Goal: Transaction & Acquisition: Register for event/course

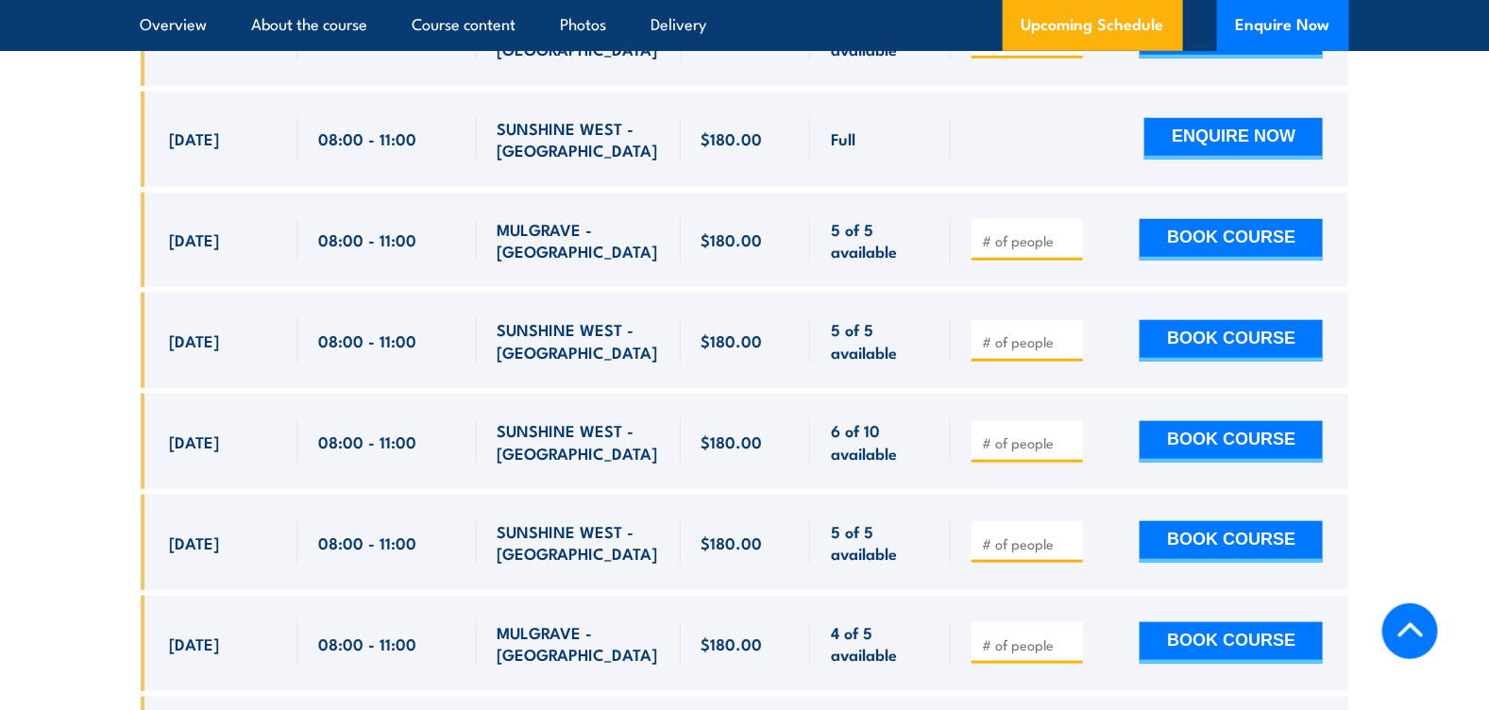
scroll to position [3450, 0]
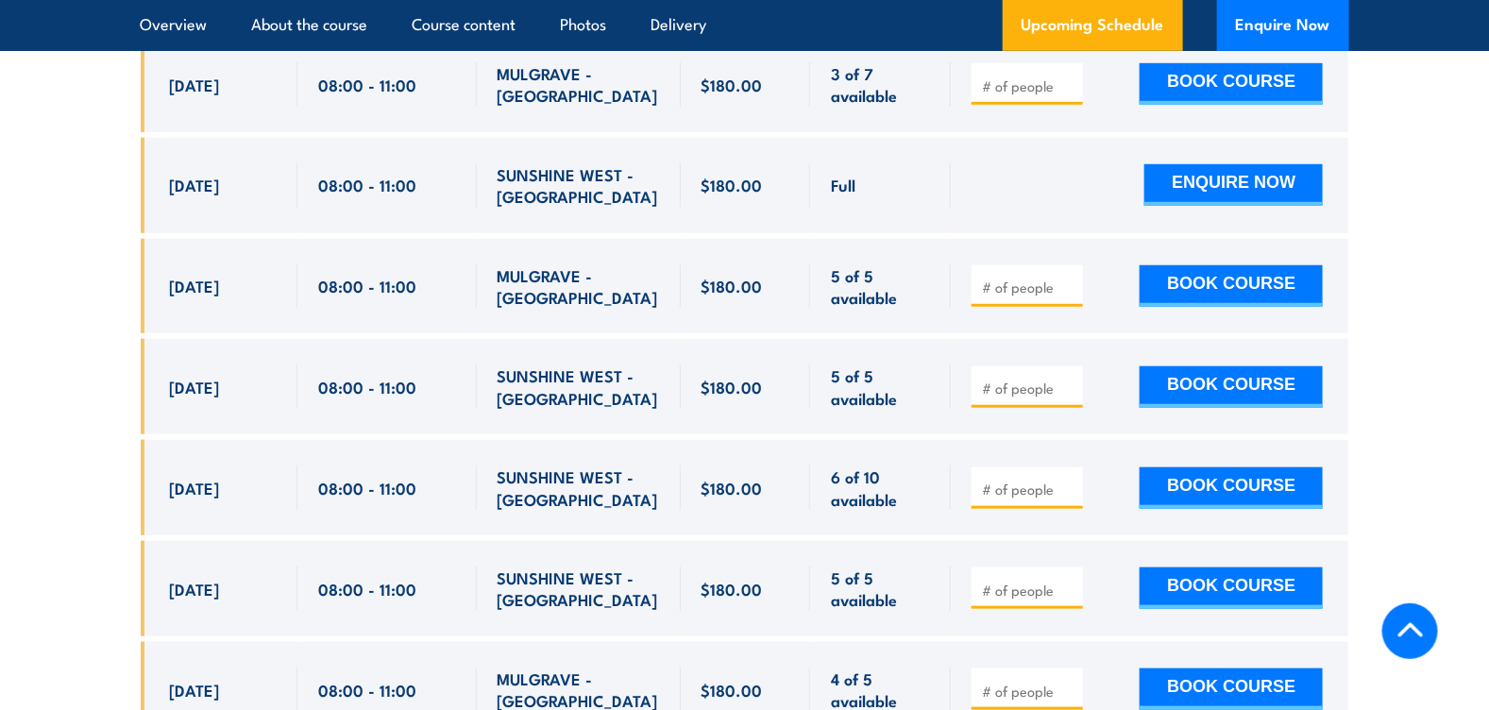
click at [1000, 480] on input "number" at bounding box center [1029, 489] width 94 height 19
type input "1"
click at [1069, 480] on input "1" at bounding box center [1029, 489] width 94 height 19
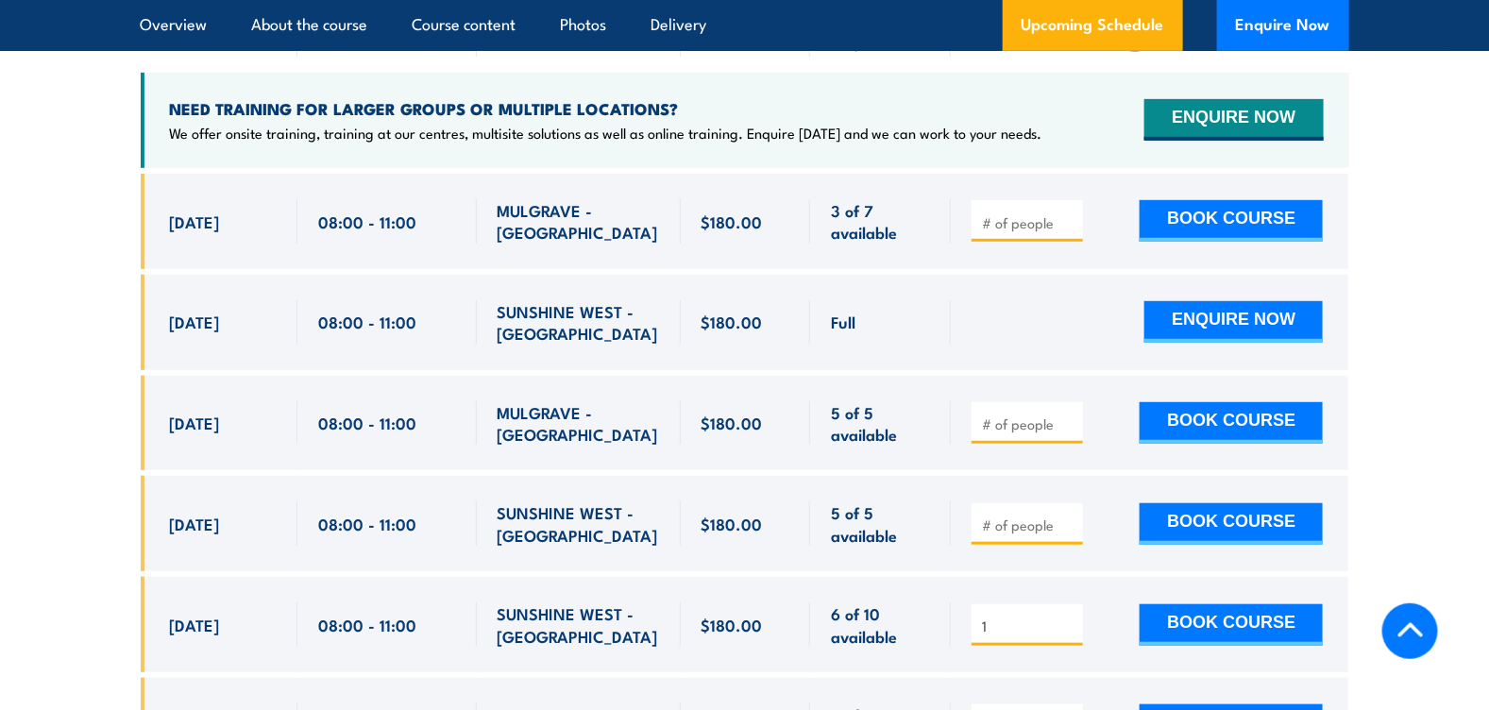
scroll to position [3356, 0]
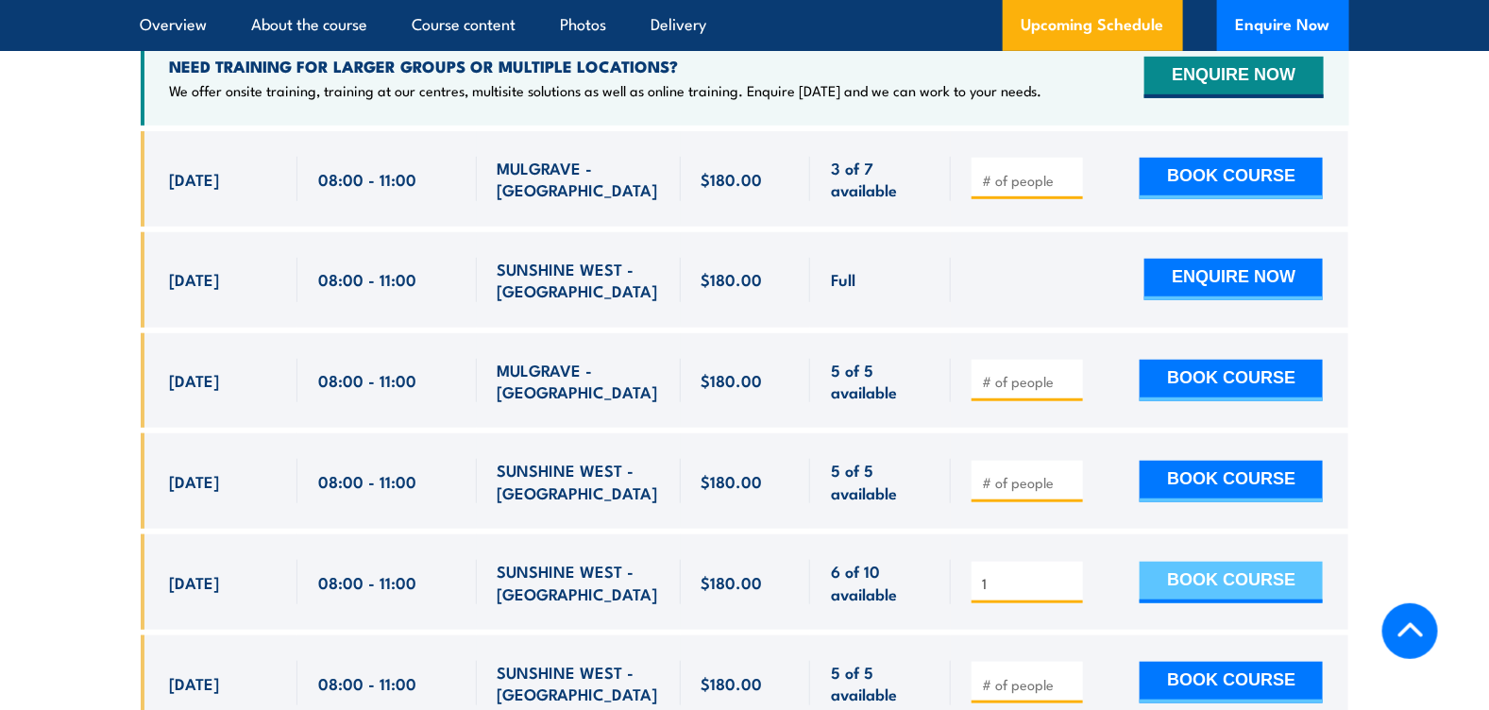
click at [1189, 562] on button "BOOK COURSE" at bounding box center [1230, 583] width 183 height 42
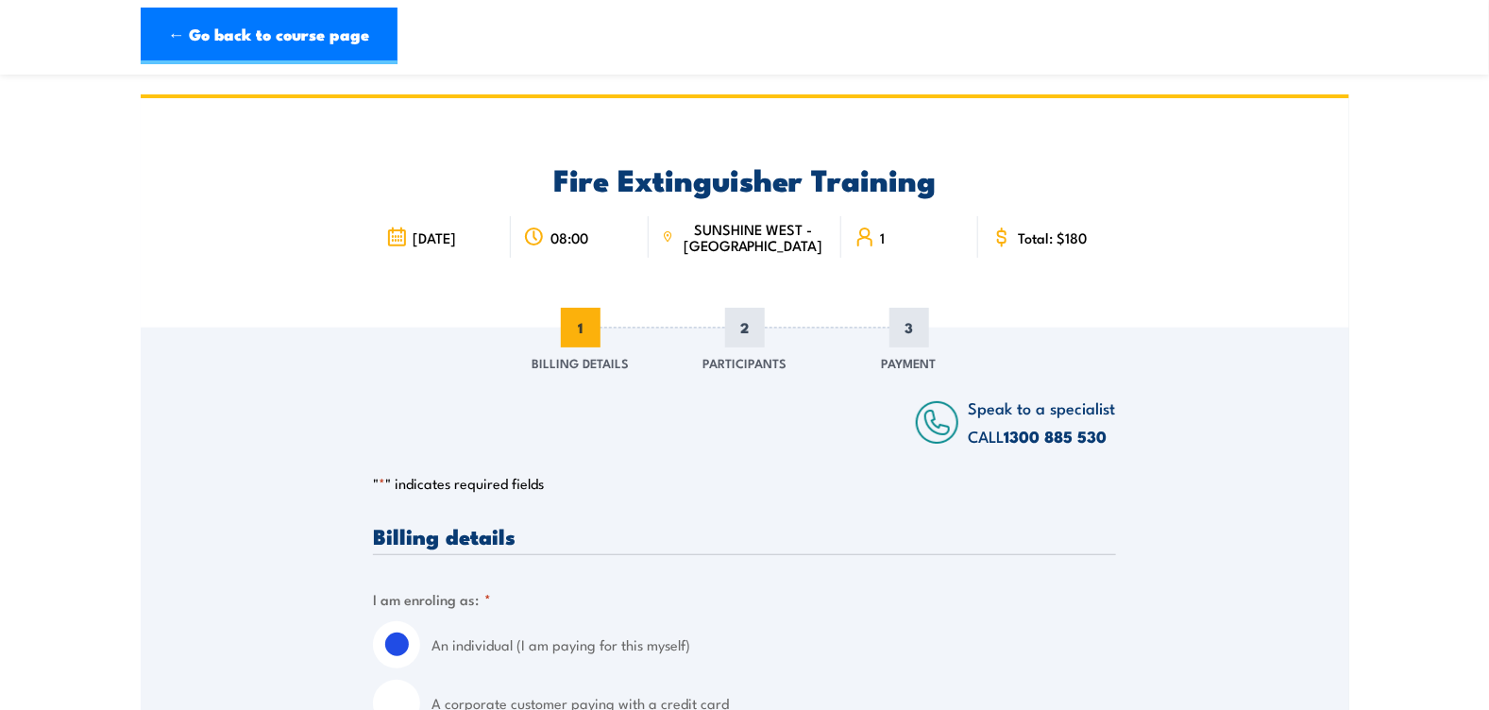
scroll to position [188, 0]
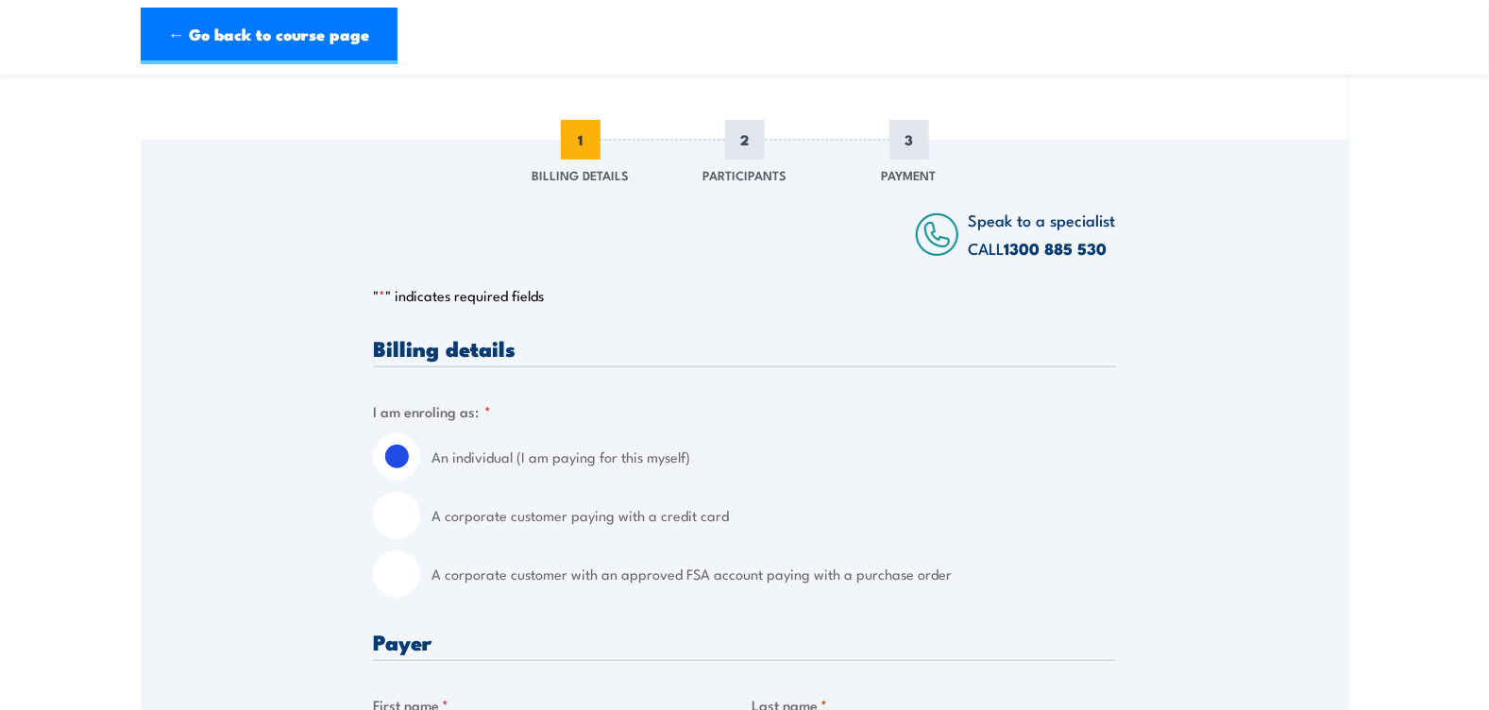
click at [412, 512] on input "A corporate customer paying with a credit card" at bounding box center [396, 515] width 47 height 47
radio input "true"
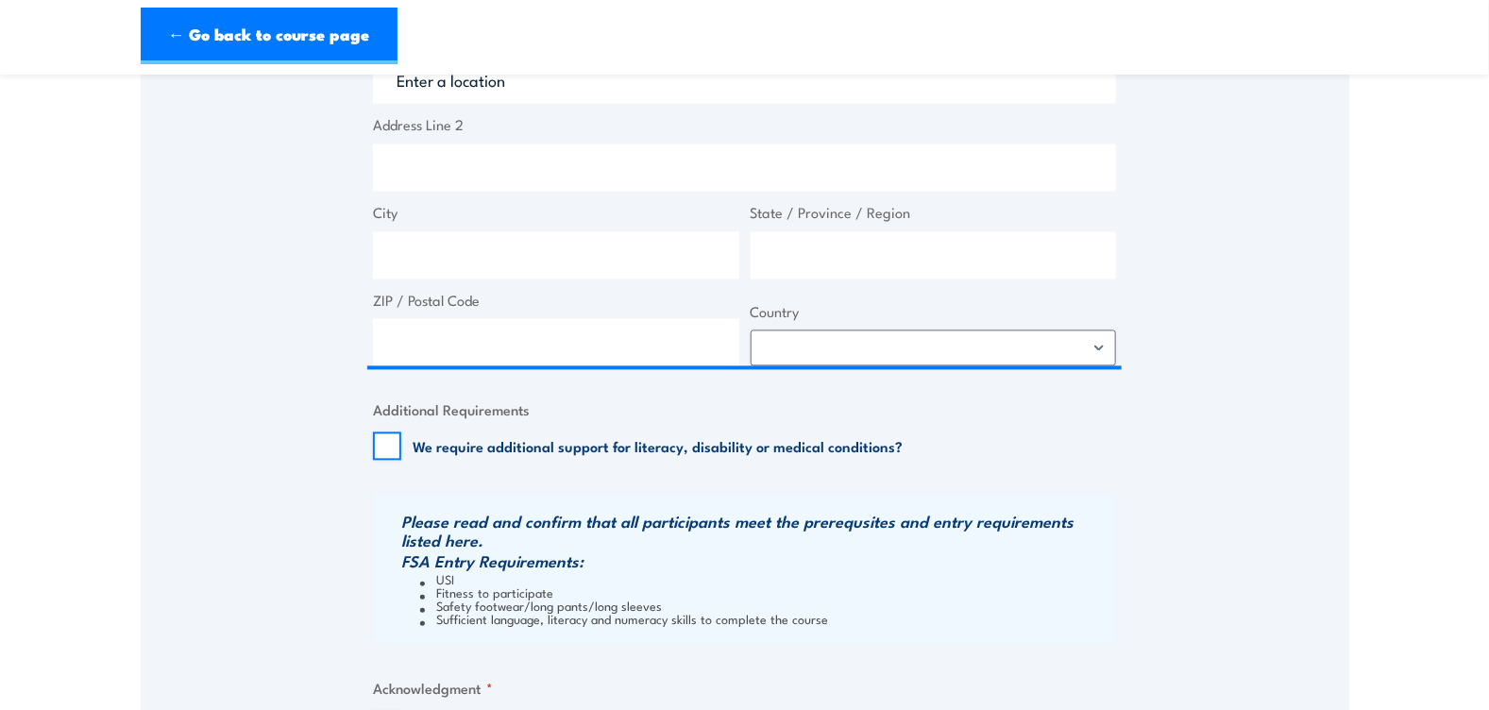
scroll to position [1509, 0]
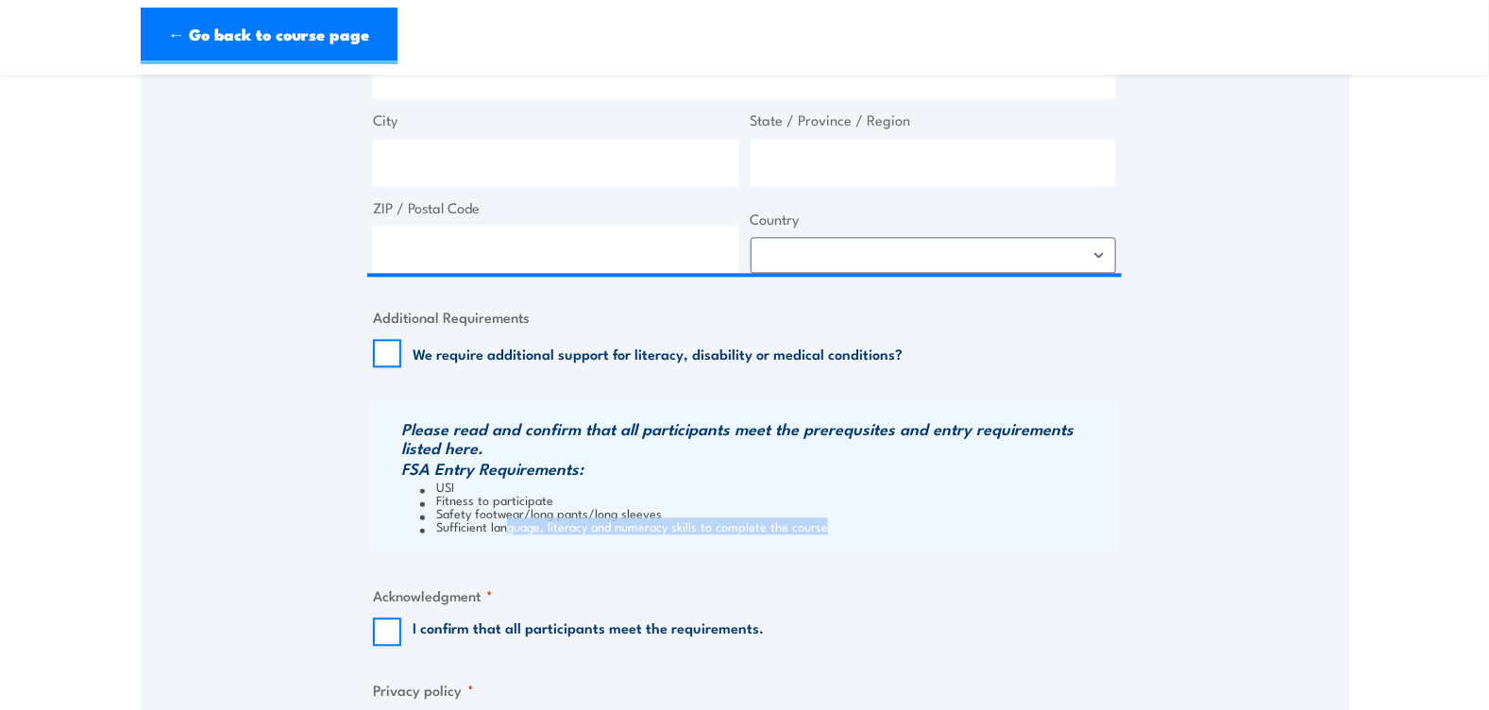
drag, startPoint x: 506, startPoint y: 529, endPoint x: 865, endPoint y: 534, distance: 358.7
click at [865, 534] on div "Please read and confirm that all participants meet the prerequsites and entry r…" at bounding box center [744, 475] width 743 height 151
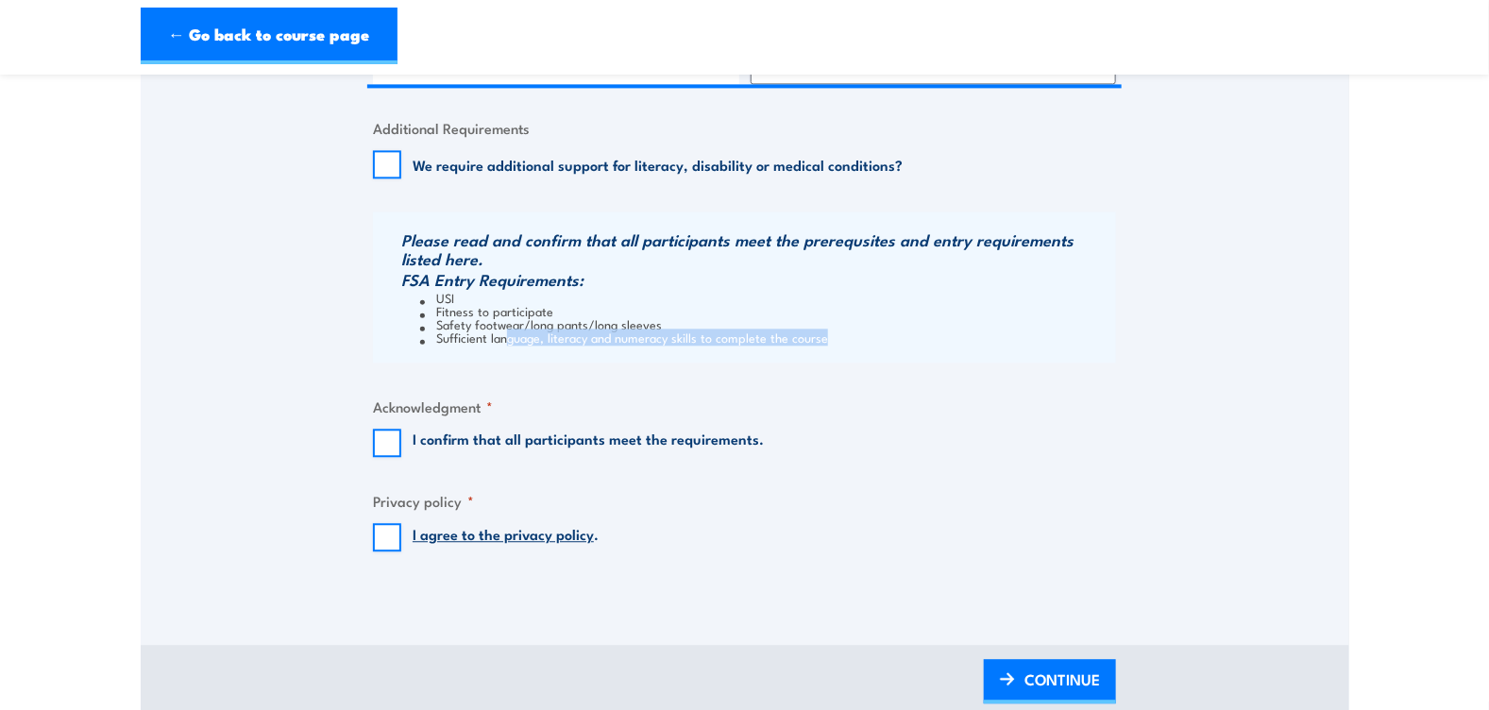
scroll to position [1604, 0]
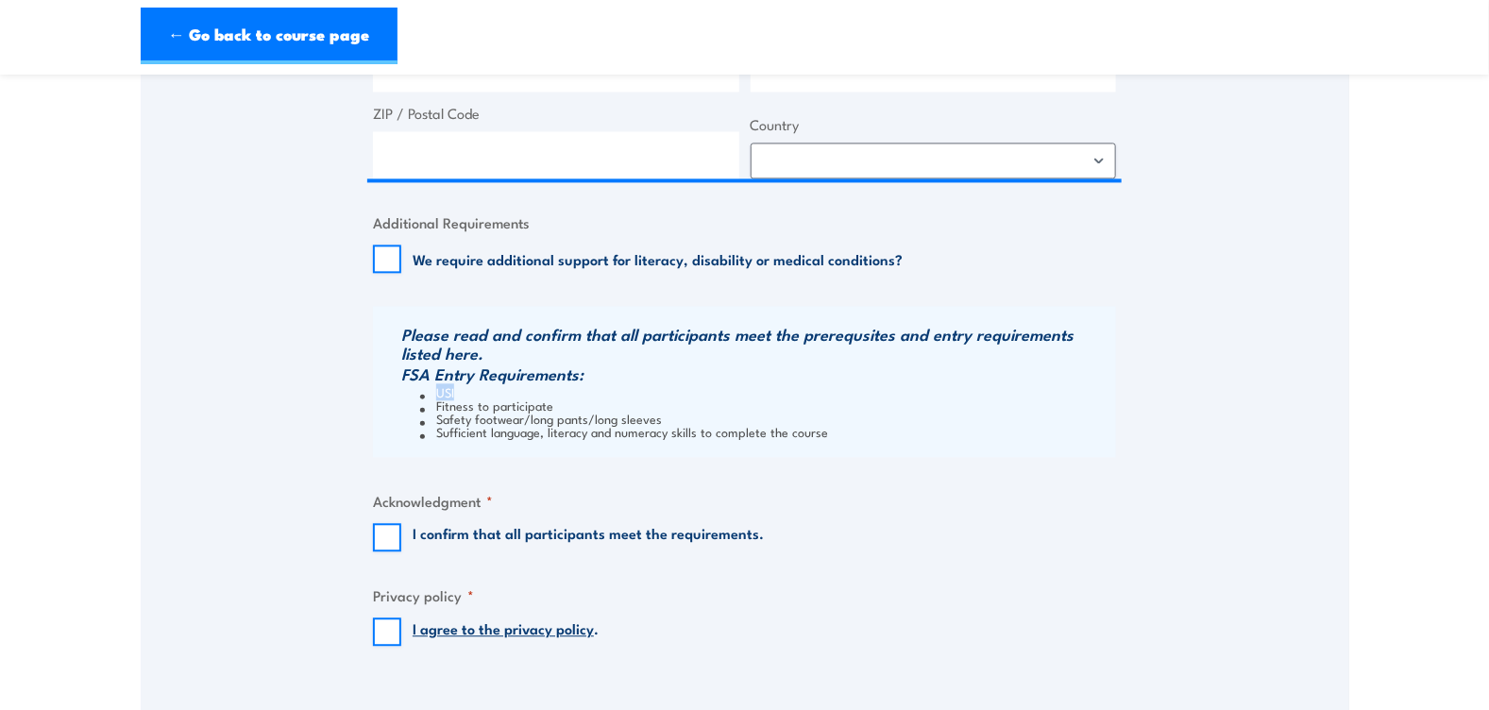
drag, startPoint x: 436, startPoint y: 388, endPoint x: 458, endPoint y: 392, distance: 22.0
click at [458, 392] on li "USI" at bounding box center [765, 391] width 691 height 13
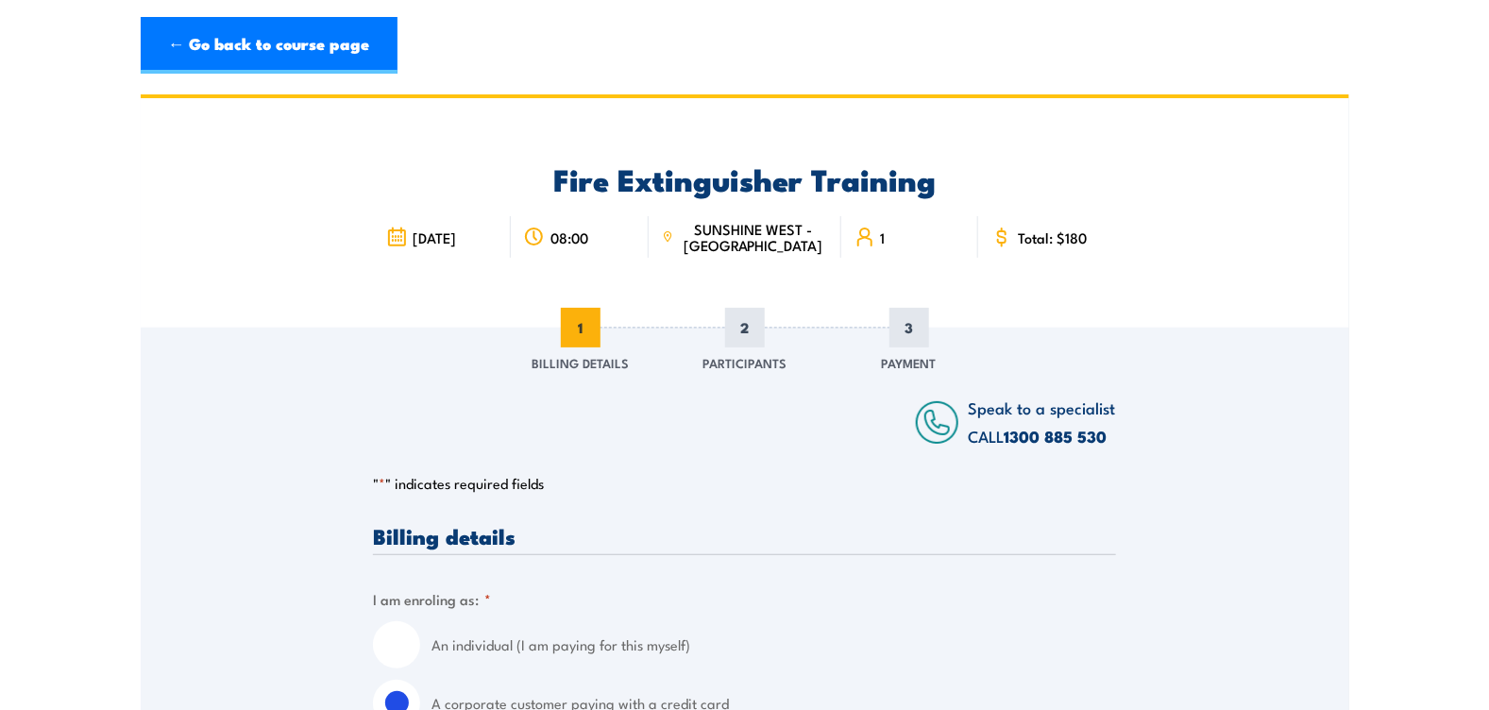
scroll to position [0, 0]
